Goal: Task Accomplishment & Management: Use online tool/utility

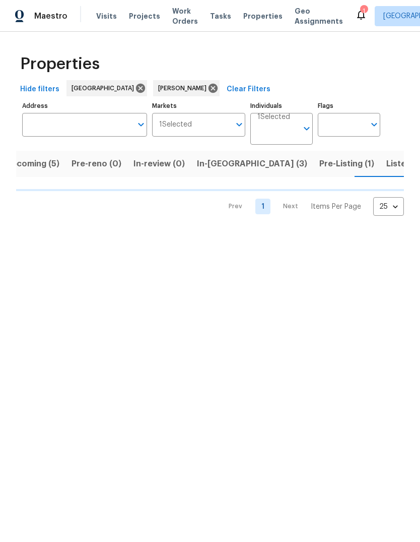
scroll to position [0, 17]
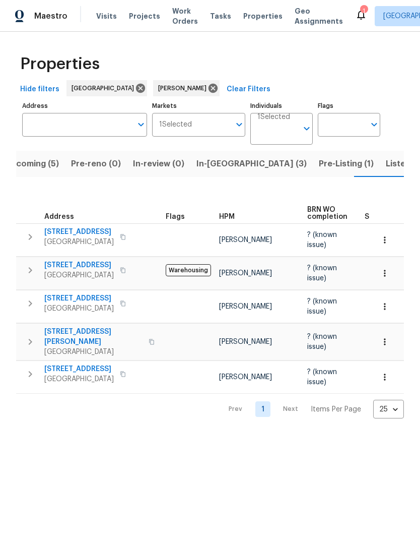
click at [65, 364] on span "[STREET_ADDRESS]" at bounding box center [79, 369] width 70 height 10
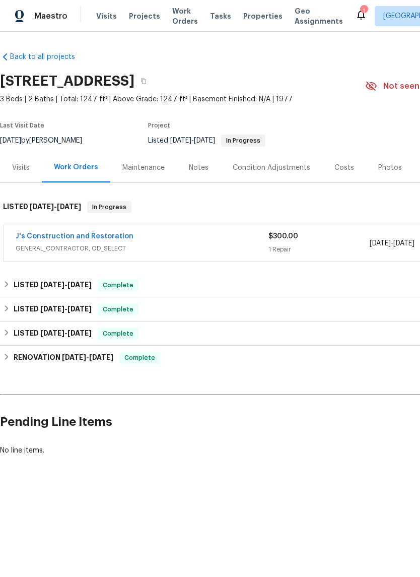
click at [57, 238] on link "J's Construction and Restoration" at bounding box center [75, 236] width 118 height 7
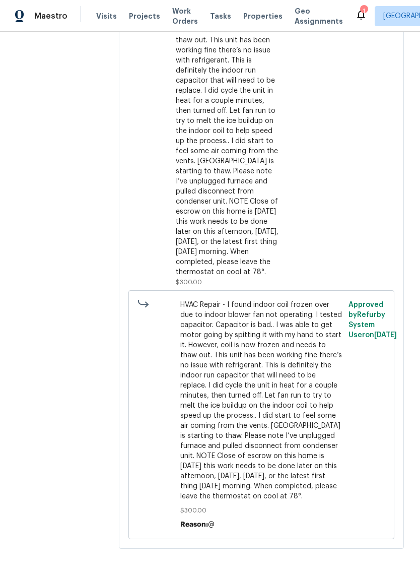
scroll to position [260, 0]
click at [240, 218] on div "HVAC Repair - I found indoor coil frozen over due to indoor blower fan not oper…" at bounding box center [228, 116] width 105 height 323
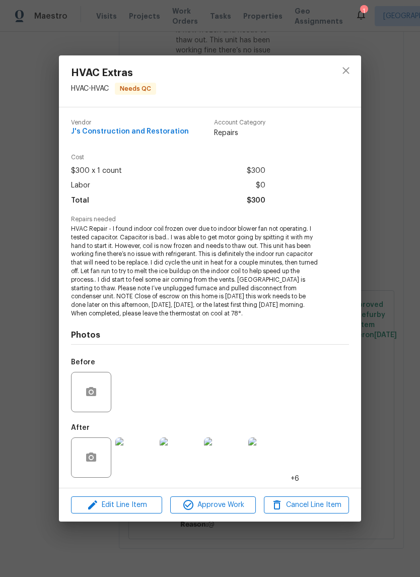
click at [136, 470] on img at bounding box center [135, 457] width 40 height 40
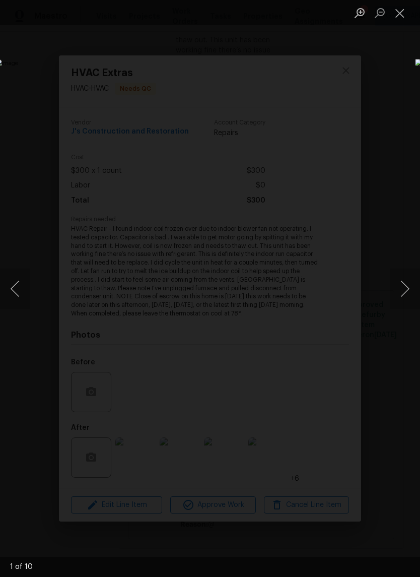
click at [400, 290] on button "Next image" at bounding box center [405, 289] width 30 height 40
click at [46, 357] on img "Lightbox" at bounding box center [162, 288] width 334 height 459
click at [404, 292] on button "Next image" at bounding box center [405, 289] width 30 height 40
click at [401, 280] on button "Next image" at bounding box center [405, 289] width 30 height 40
click at [397, 294] on button "Next image" at bounding box center [405, 289] width 30 height 40
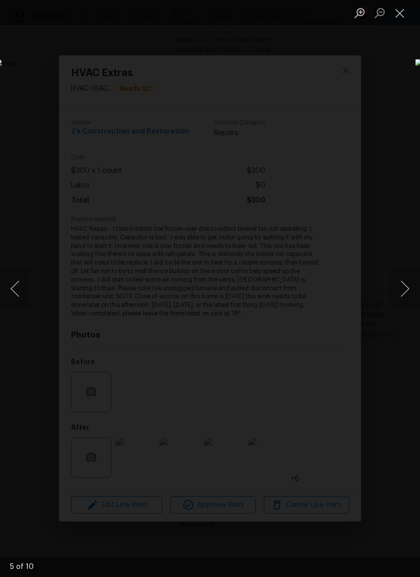
click at [399, 289] on button "Next image" at bounding box center [405, 289] width 30 height 40
click at [395, 303] on button "Next image" at bounding box center [405, 289] width 30 height 40
click at [400, 10] on button "Close lightbox" at bounding box center [400, 13] width 20 height 18
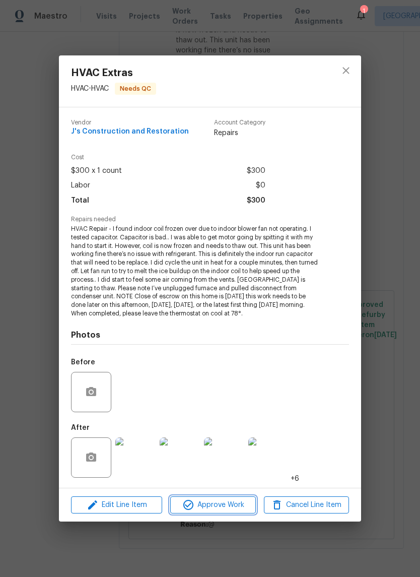
click at [227, 505] on span "Approve Work" at bounding box center [212, 505] width 79 height 13
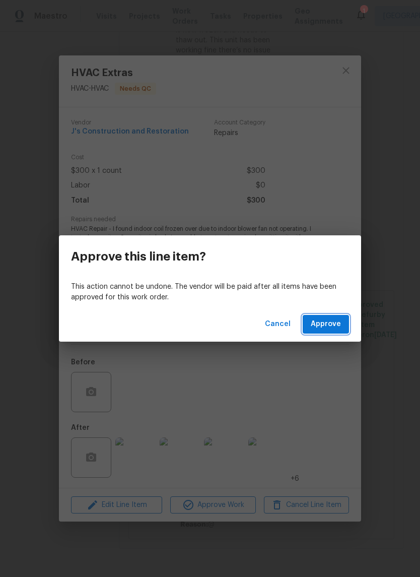
click at [332, 319] on span "Approve" at bounding box center [326, 324] width 30 height 13
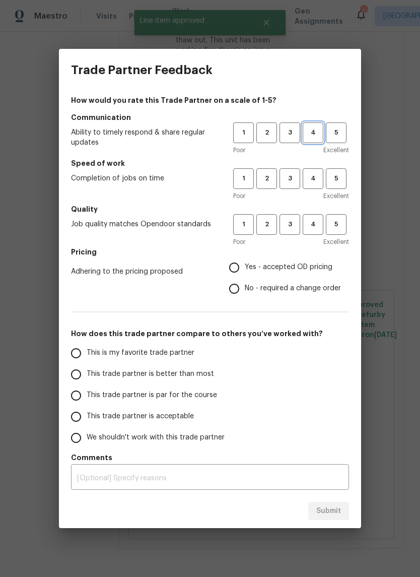
click at [320, 129] on span "4" at bounding box center [313, 133] width 19 height 12
click at [313, 185] on button "4" at bounding box center [313, 178] width 21 height 21
click at [315, 220] on span "4" at bounding box center [313, 225] width 19 height 12
click at [75, 372] on input "This trade partner is better than most" at bounding box center [76, 374] width 21 height 21
radio input "true"
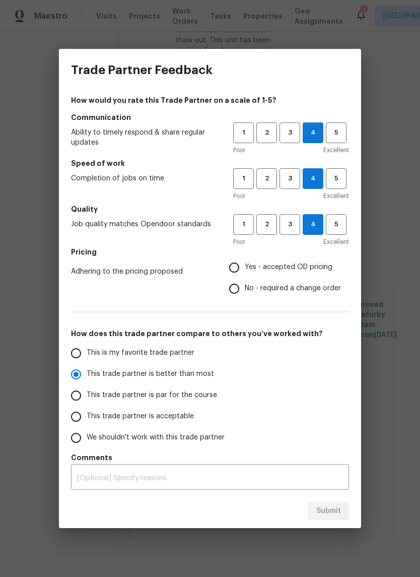
click at [235, 267] on input "Yes - accepted OD pricing" at bounding box center [234, 267] width 21 height 21
click at [335, 510] on span "Submit" at bounding box center [329, 511] width 25 height 13
radio input "false"
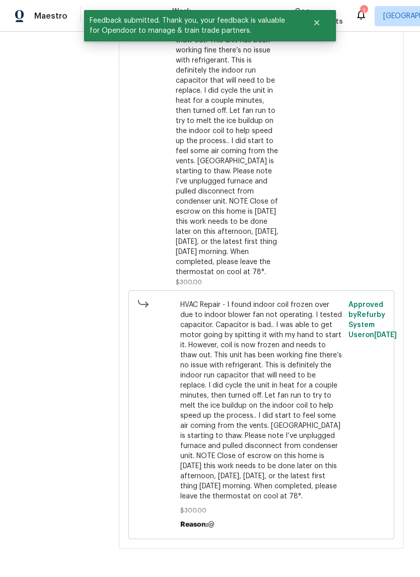
click at [319, 22] on icon "Close" at bounding box center [316, 22] width 5 height 5
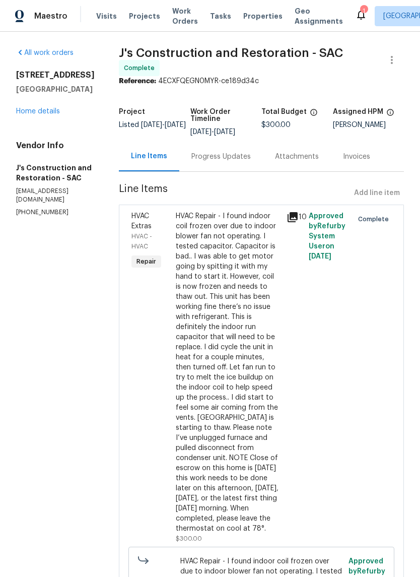
scroll to position [-1, 0]
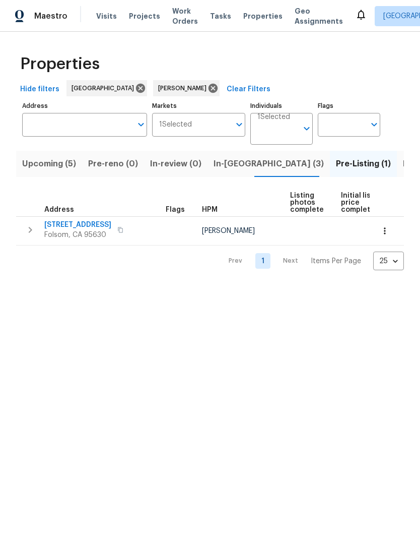
click at [336, 164] on span "Pre-Listing (1)" at bounding box center [363, 164] width 55 height 14
click at [38, 171] on button "Upcoming (5)" at bounding box center [49, 164] width 66 height 26
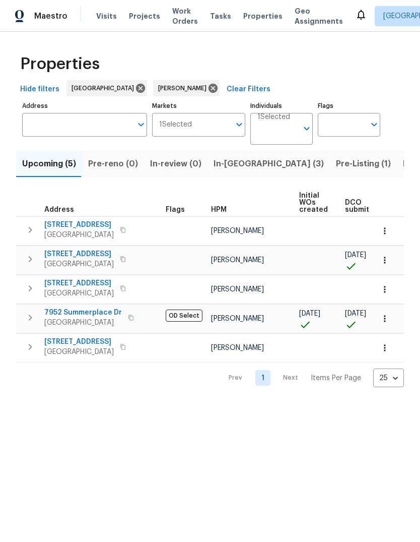
click at [71, 314] on span "7952 Summerplace Dr" at bounding box center [83, 312] width 78 height 10
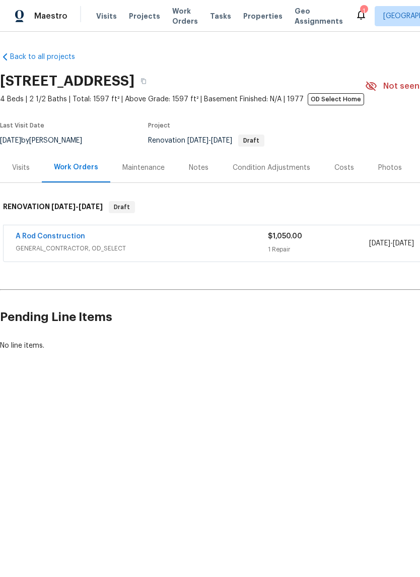
click at [355, 17] on icon at bounding box center [361, 15] width 12 height 12
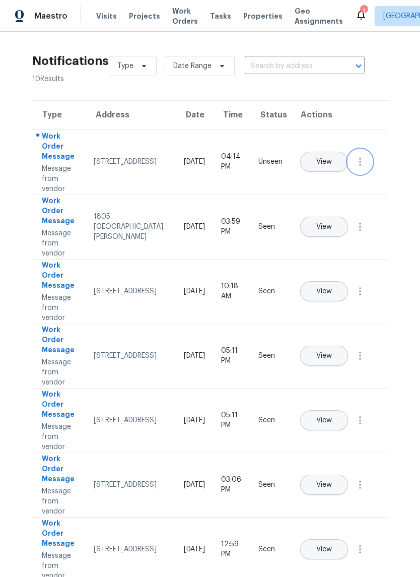
click at [361, 166] on icon "button" at bounding box center [360, 162] width 2 height 8
click at [334, 170] on div "Mark Seen" at bounding box center [303, 174] width 79 height 10
